Goal: Information Seeking & Learning: Learn about a topic

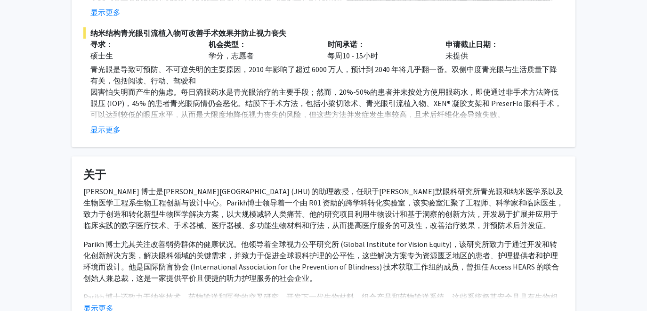
scroll to position [407, 0]
click at [102, 125] on font "显示更多" at bounding box center [105, 129] width 30 height 9
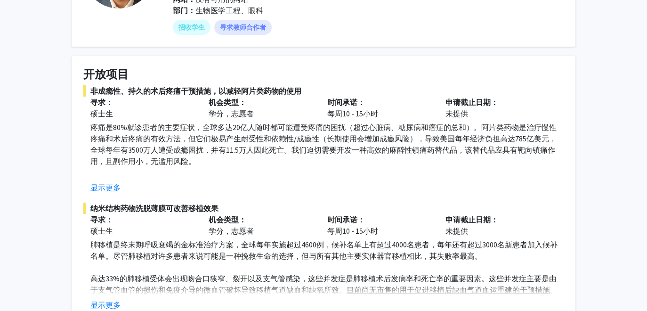
scroll to position [0, 0]
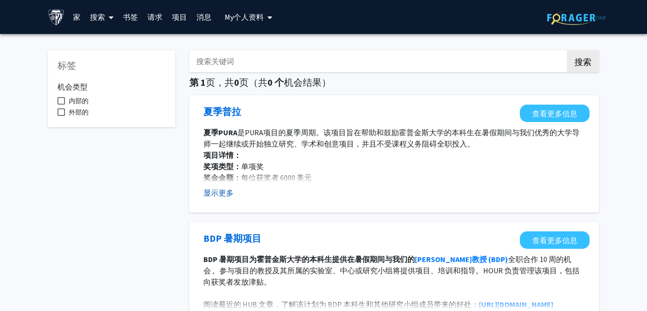
click at [224, 196] on font "显示更多" at bounding box center [218, 192] width 30 height 9
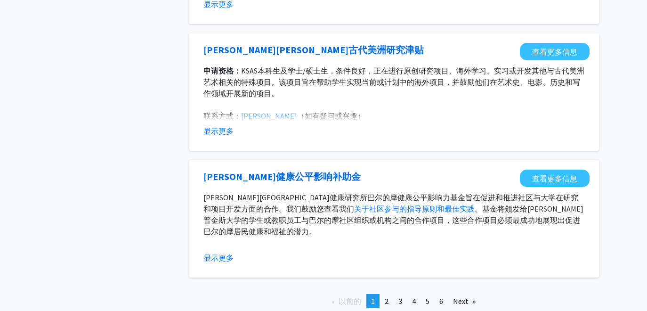
scroll to position [1082, 0]
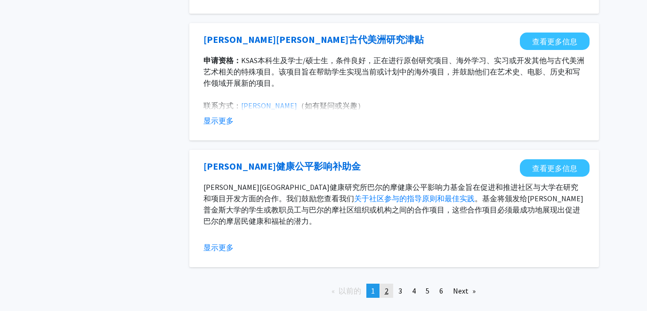
click at [384, 293] on link "page 2" at bounding box center [386, 290] width 13 height 14
